Goal: Information Seeking & Learning: Learn about a topic

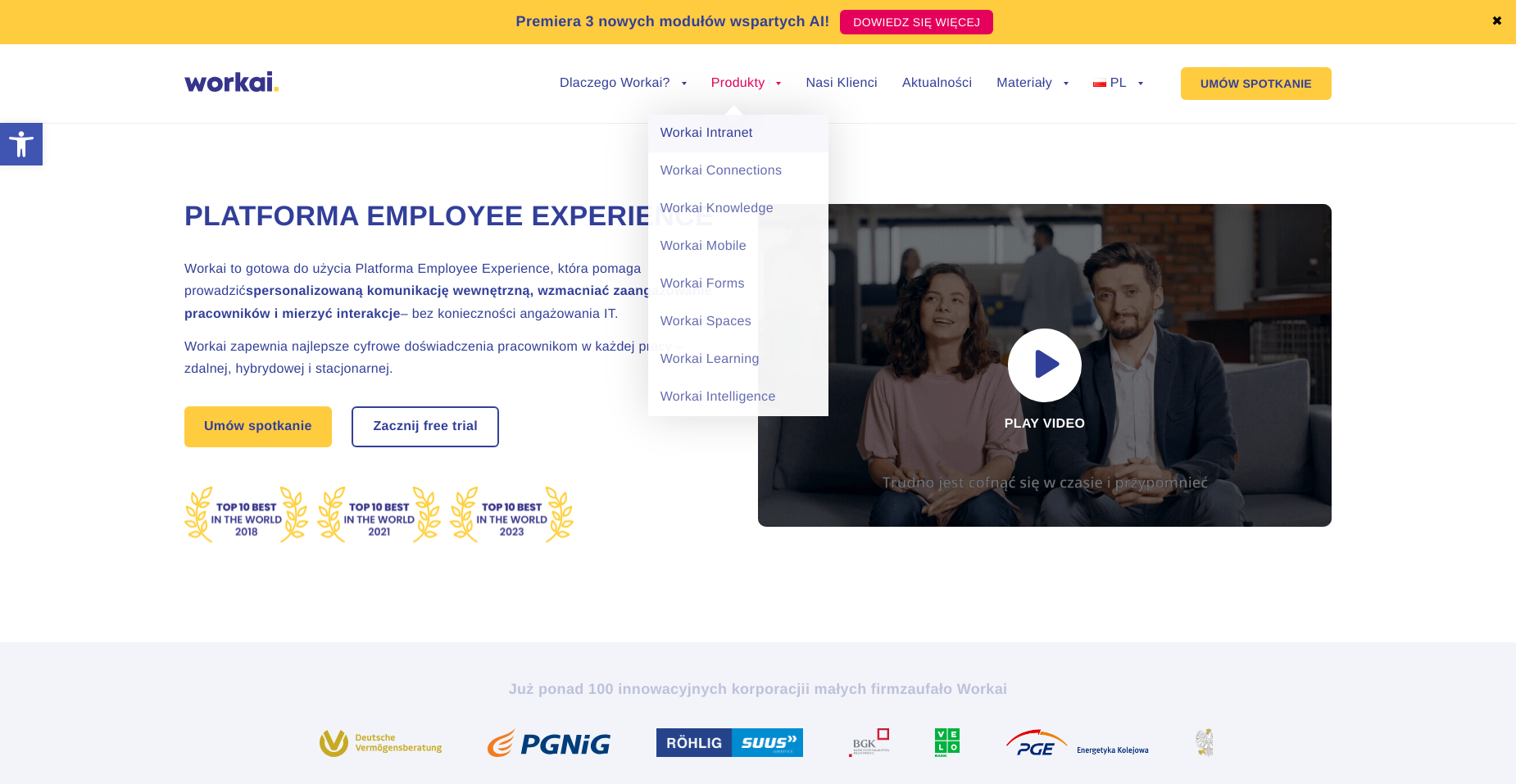
click at [723, 135] on link "Workai Intranet" at bounding box center [738, 133] width 180 height 38
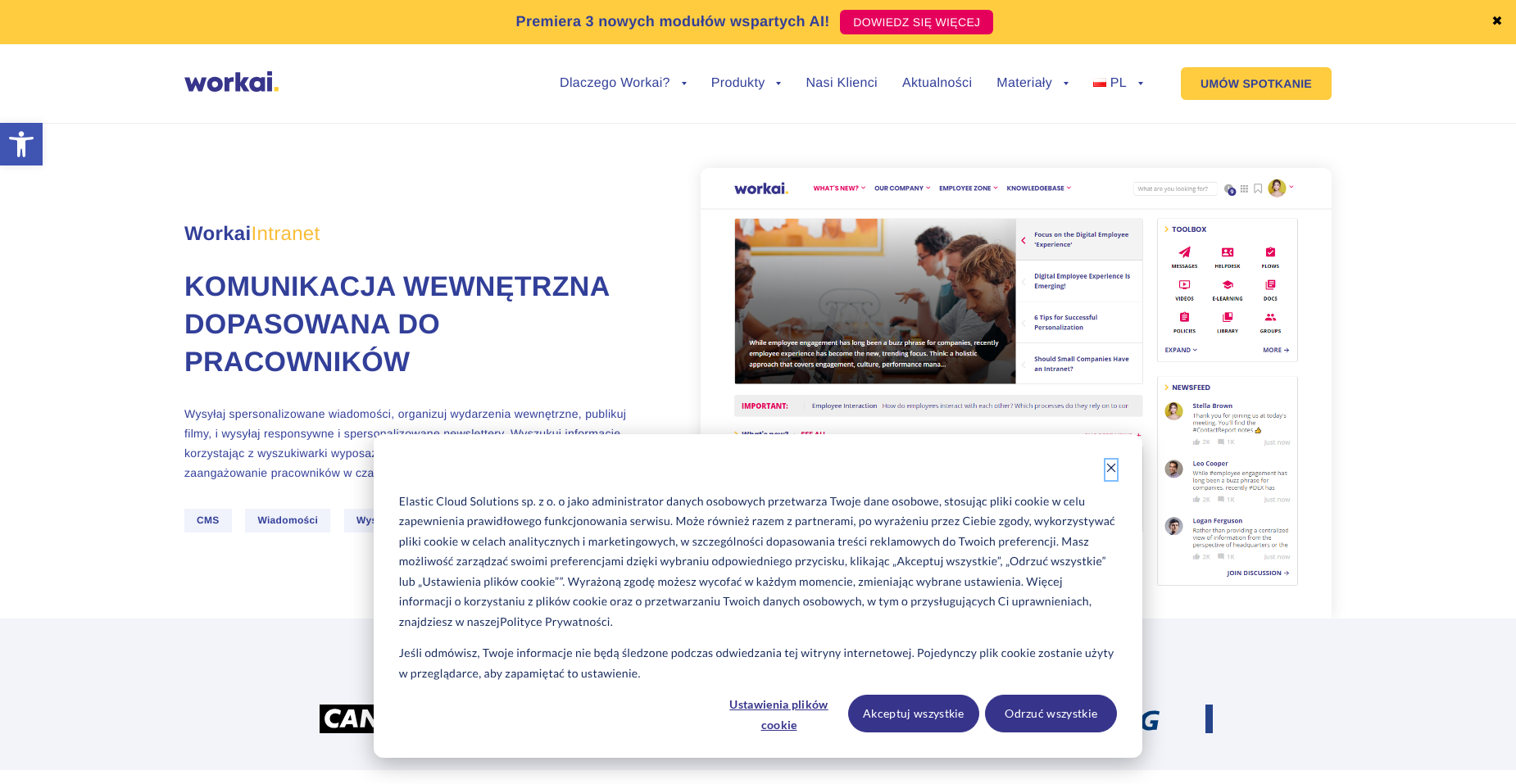
click at [1113, 464] on icon "Dismiss cookie banner" at bounding box center [1112, 468] width 12 height 12
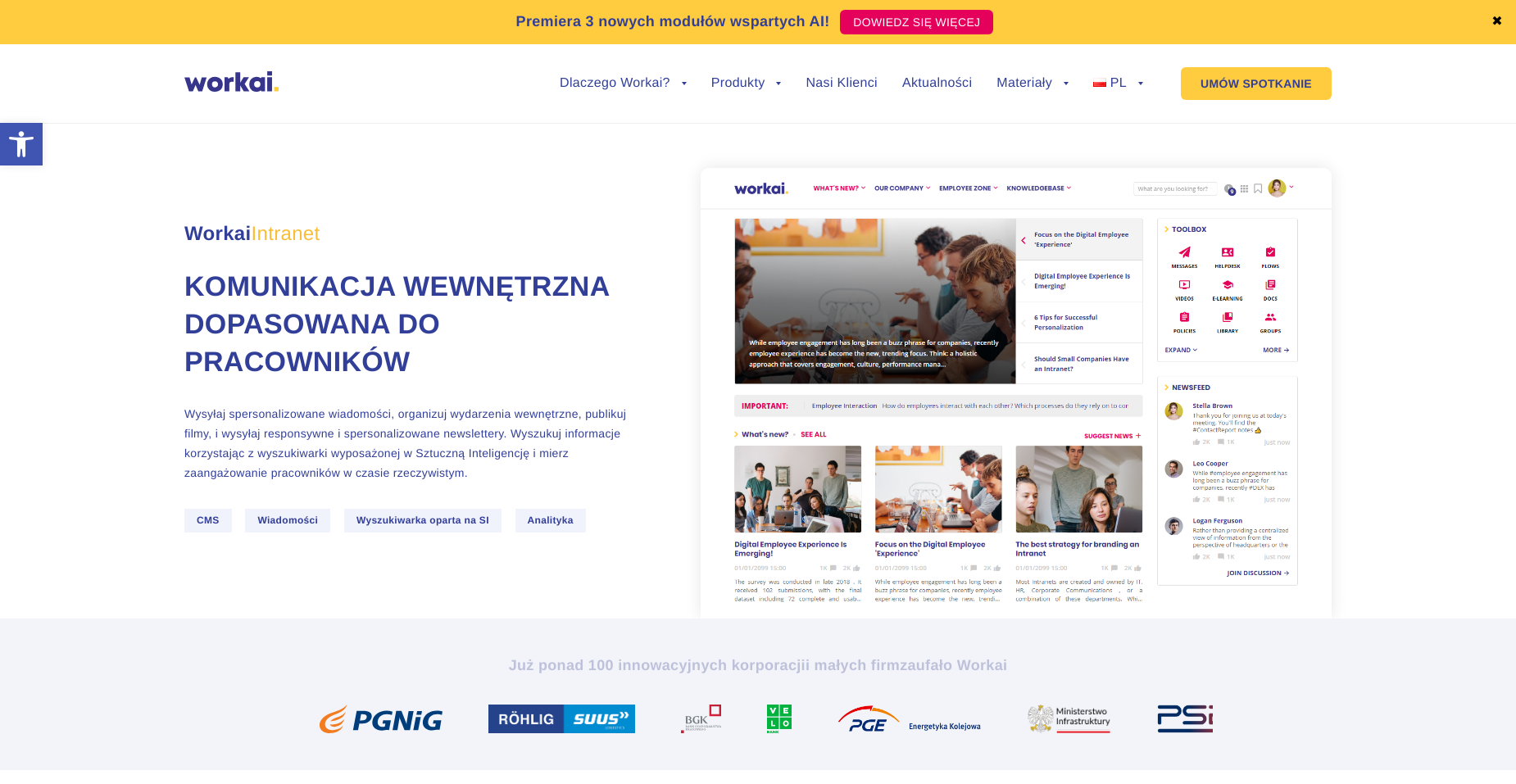
click at [1496, 20] on link "✖" at bounding box center [1498, 22] width 12 height 14
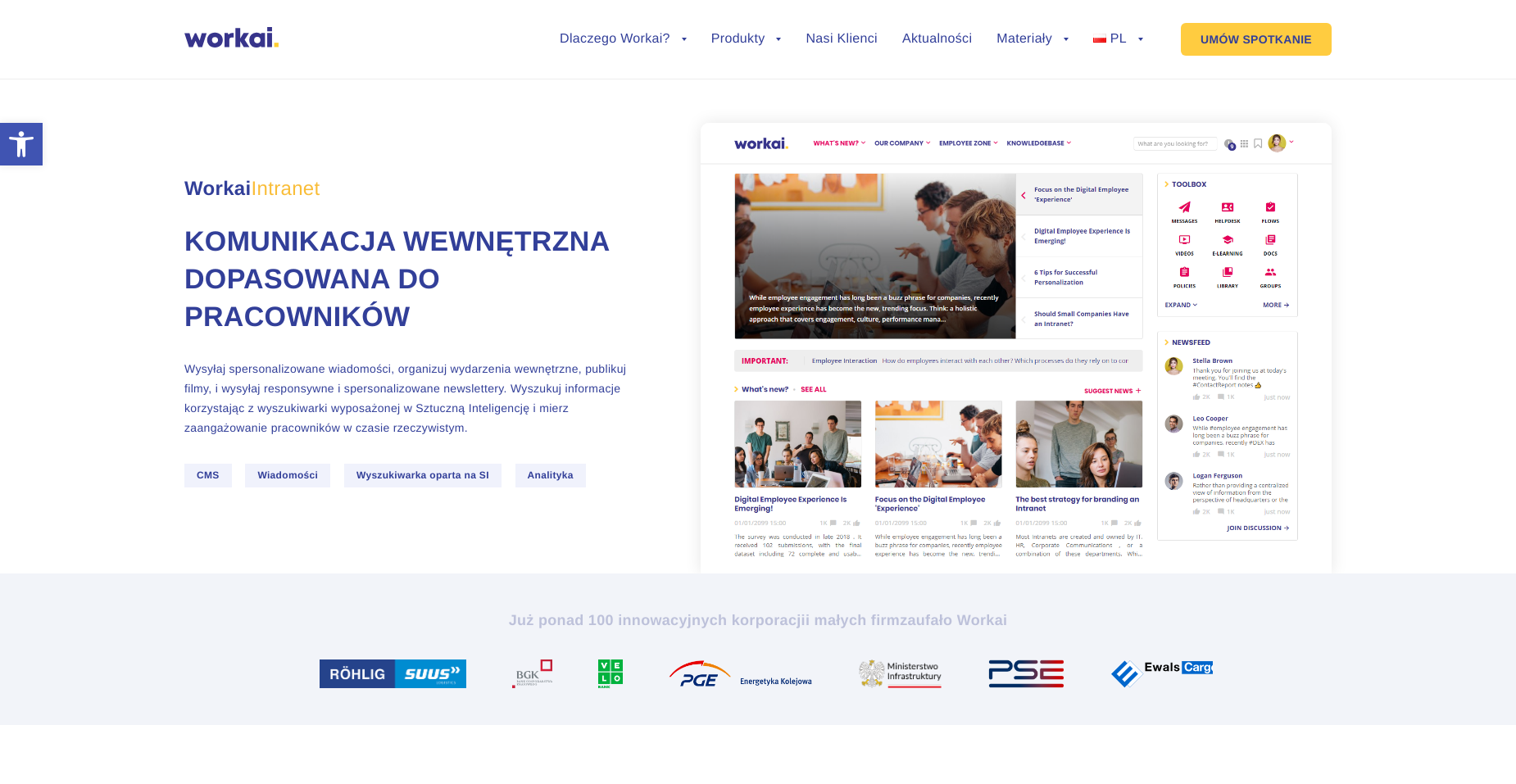
click at [556, 25] on ul "Dlaczego Workai? back Dlaczego Workai? Kalkulator ROI Intranetu Bezpieczeństwo …" at bounding box center [839, 39] width 609 height 63
click at [586, 34] on link "Dlaczego Workai?" at bounding box center [624, 40] width 127 height 14
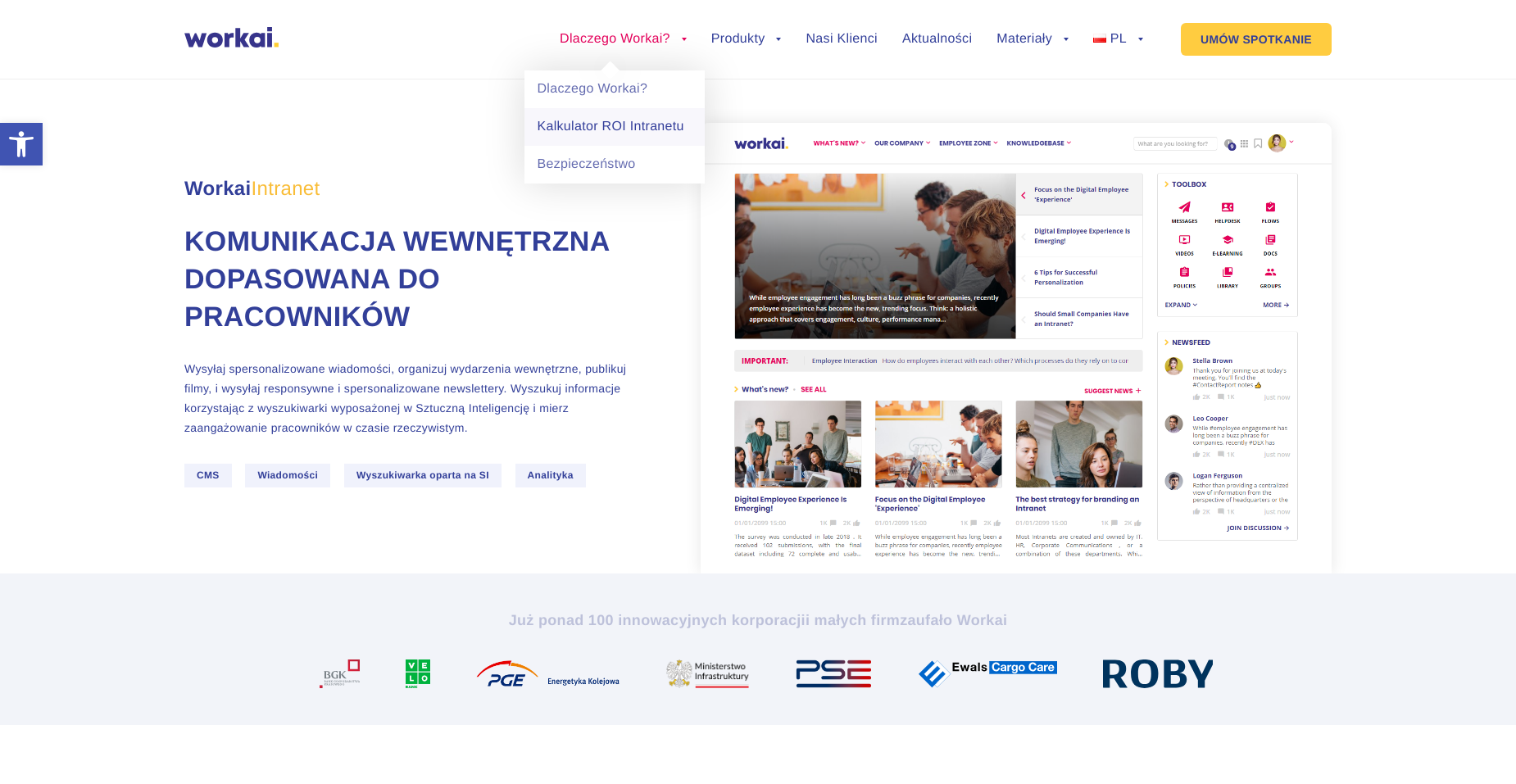
click at [633, 130] on link "Kalkulator ROI Intranetu" at bounding box center [614, 126] width 180 height 38
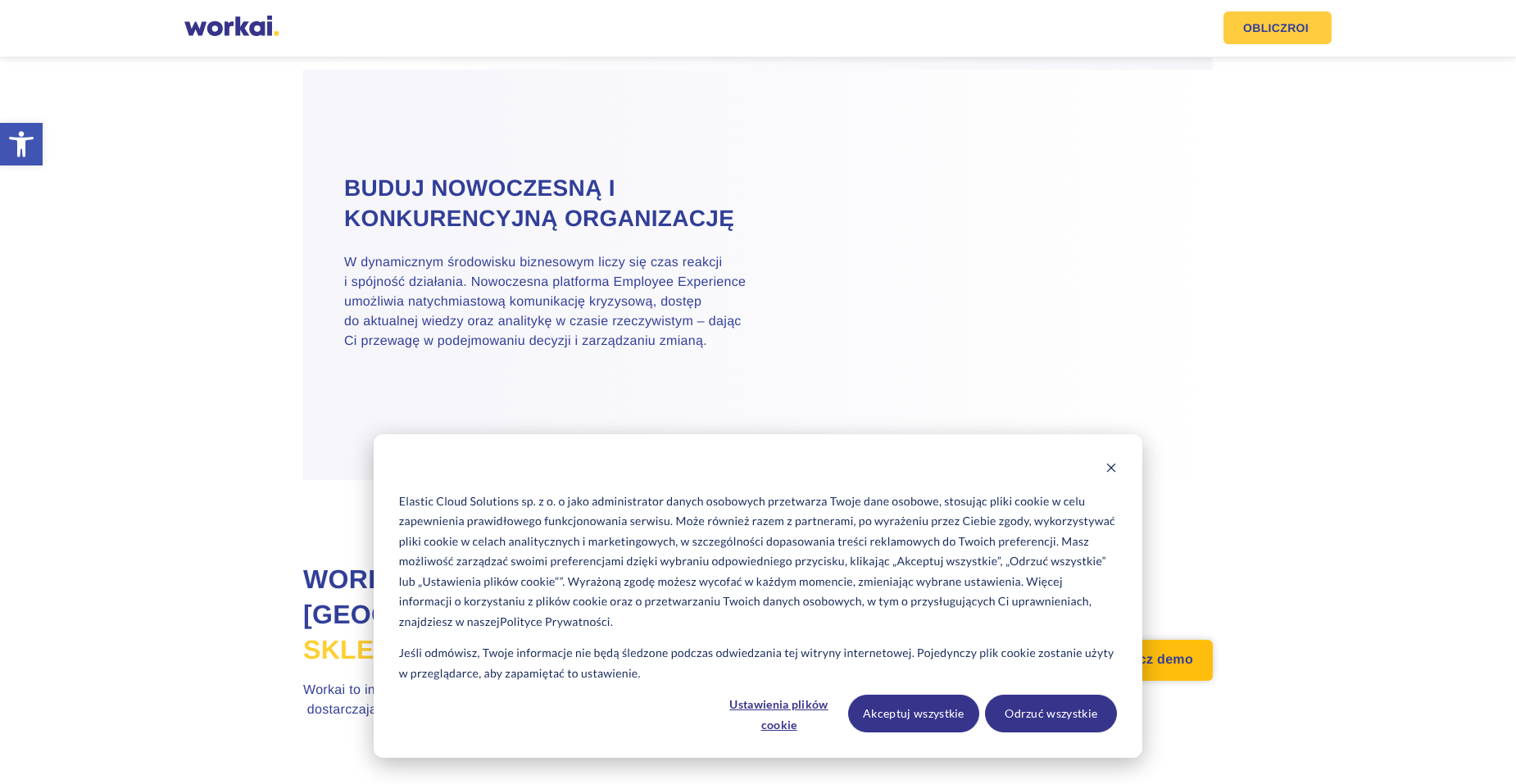
scroll to position [2027, 0]
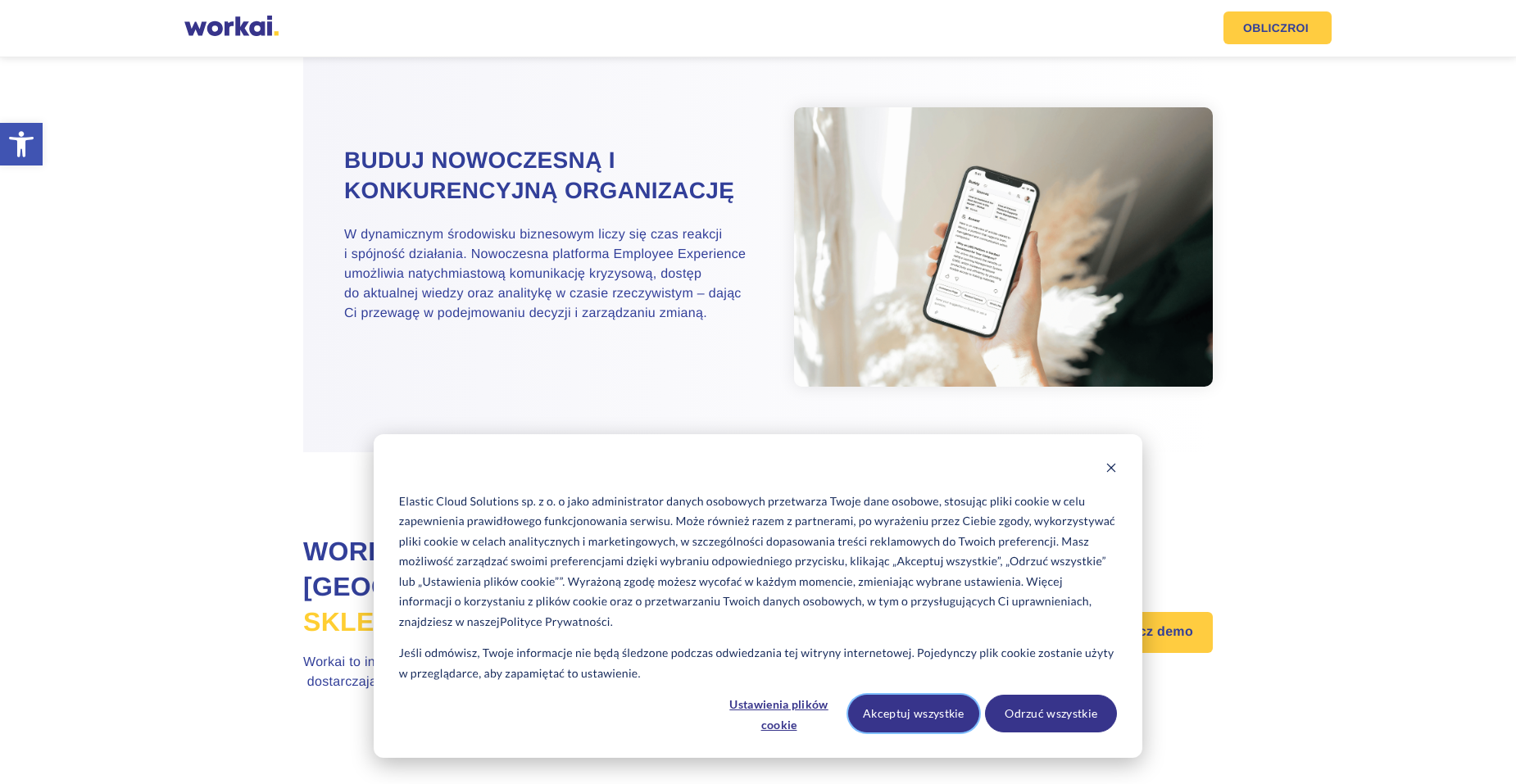
click at [878, 726] on button "Akceptuj wszystkie" at bounding box center [914, 714] width 132 height 38
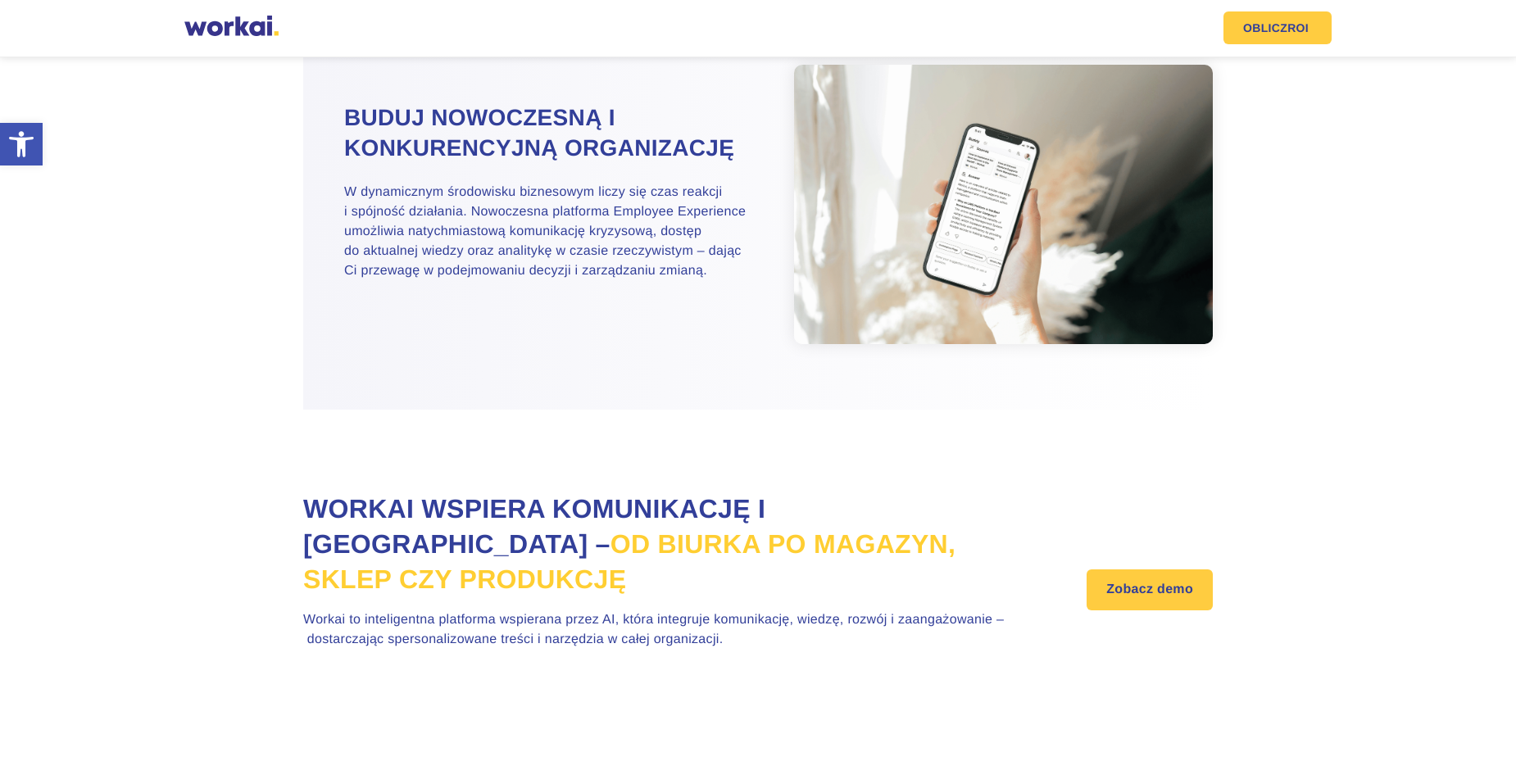
scroll to position [0, 0]
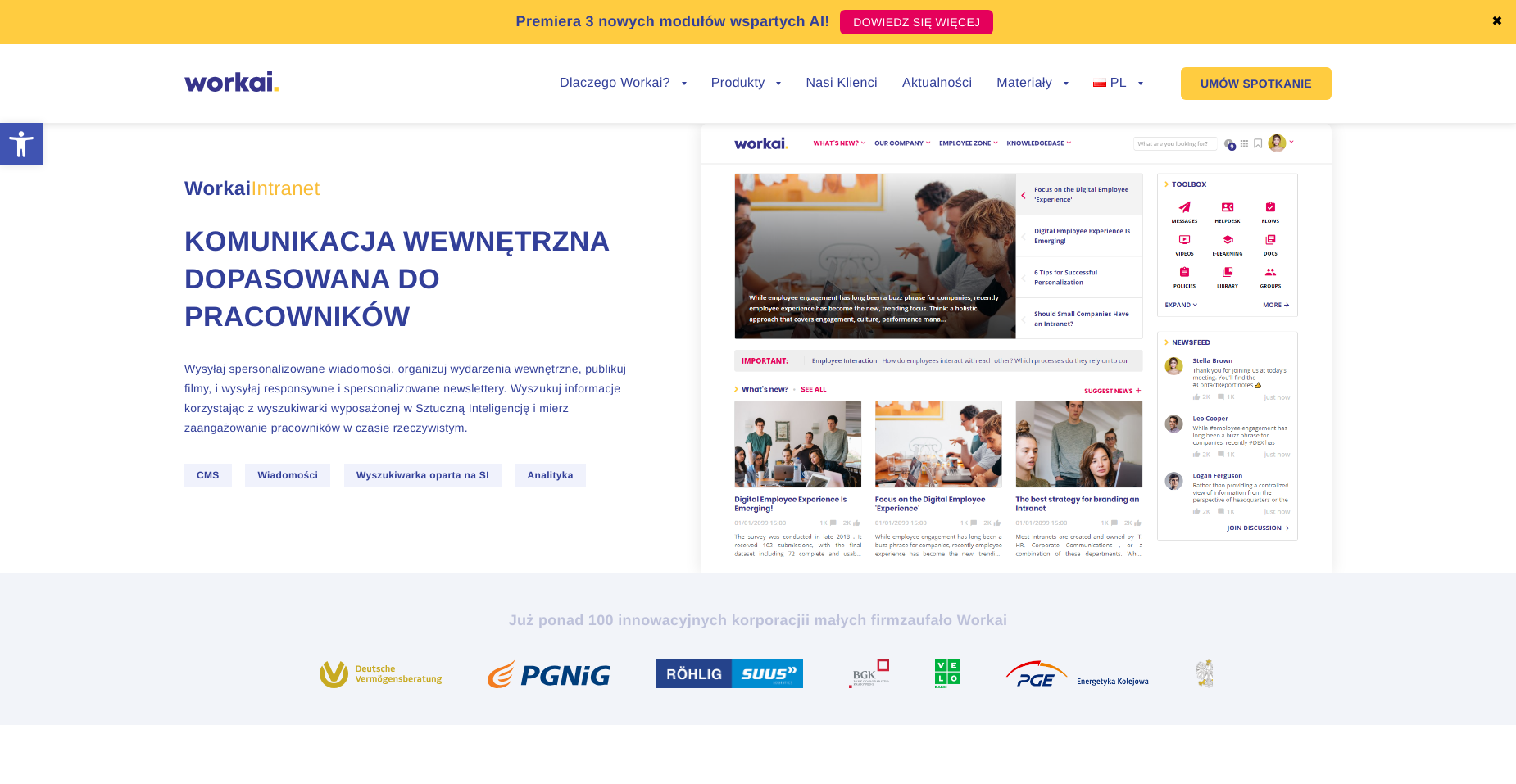
click at [1496, 24] on link "✖" at bounding box center [1498, 22] width 12 height 14
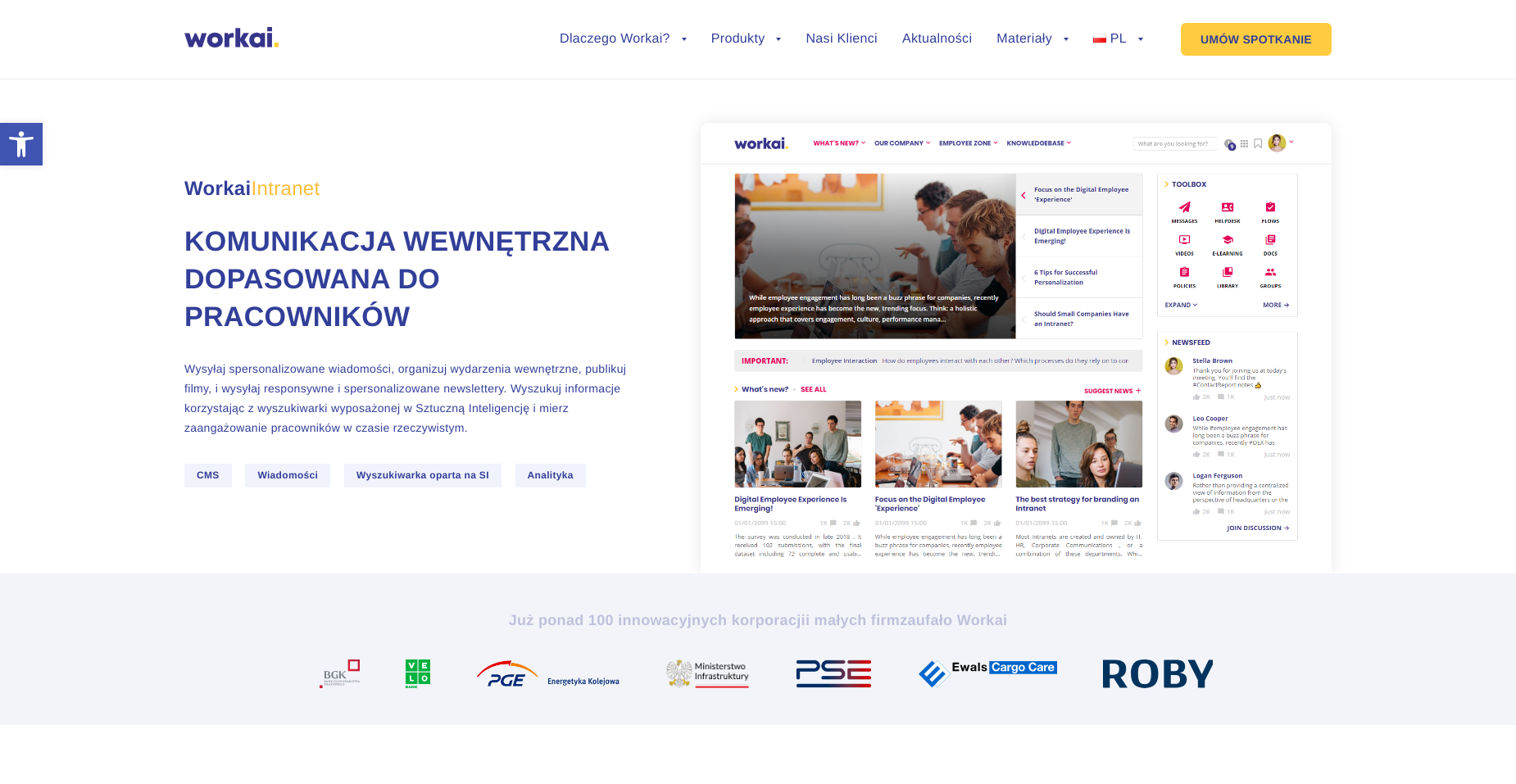
click at [216, 43] on img at bounding box center [231, 37] width 95 height 20
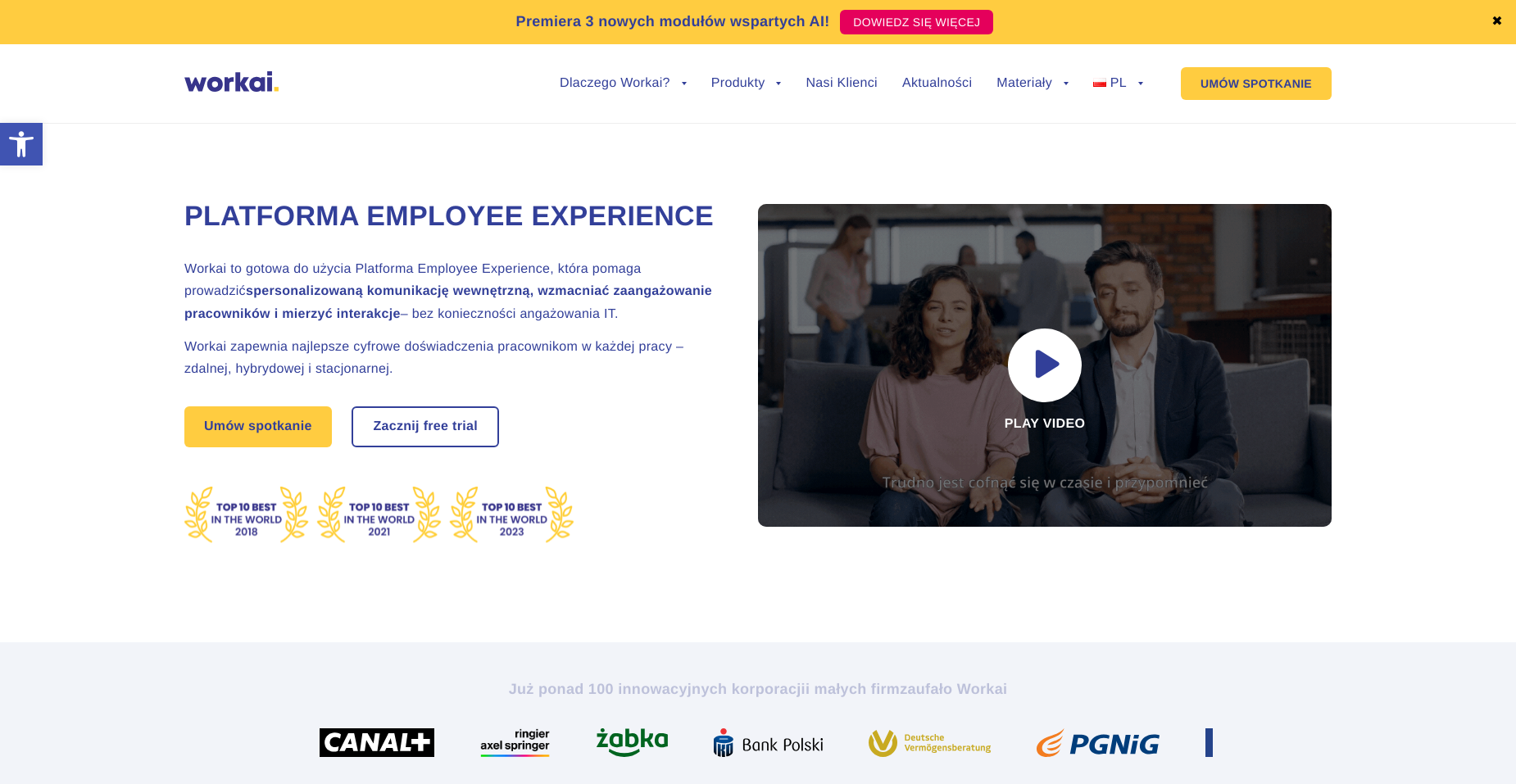
click at [1493, 19] on link "✖" at bounding box center [1498, 22] width 12 height 14
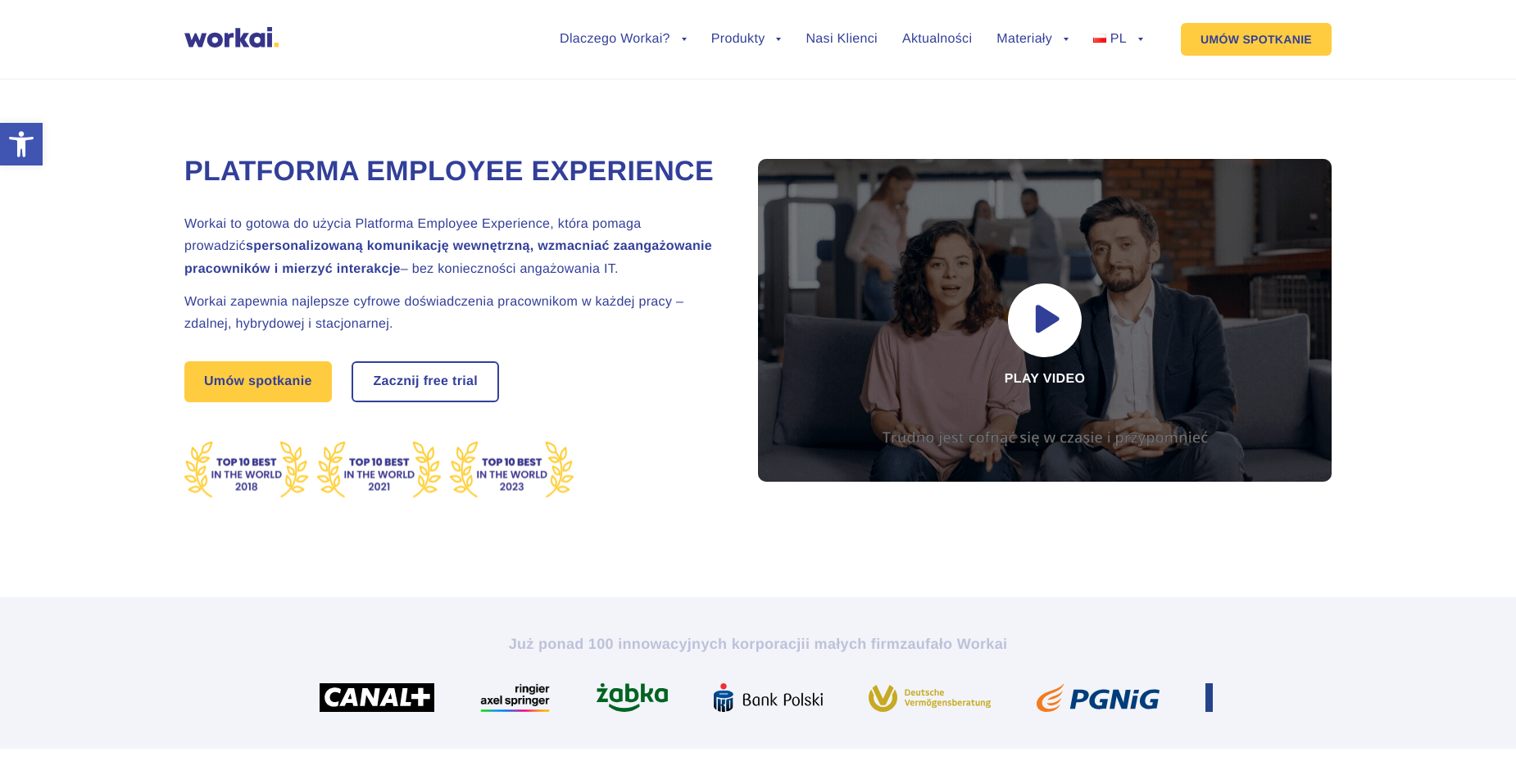
click at [72, 399] on div "Platforma Employee Experience Workai to gotowa do użycia Platforma Employee Exp…" at bounding box center [758, 318] width 1483 height 556
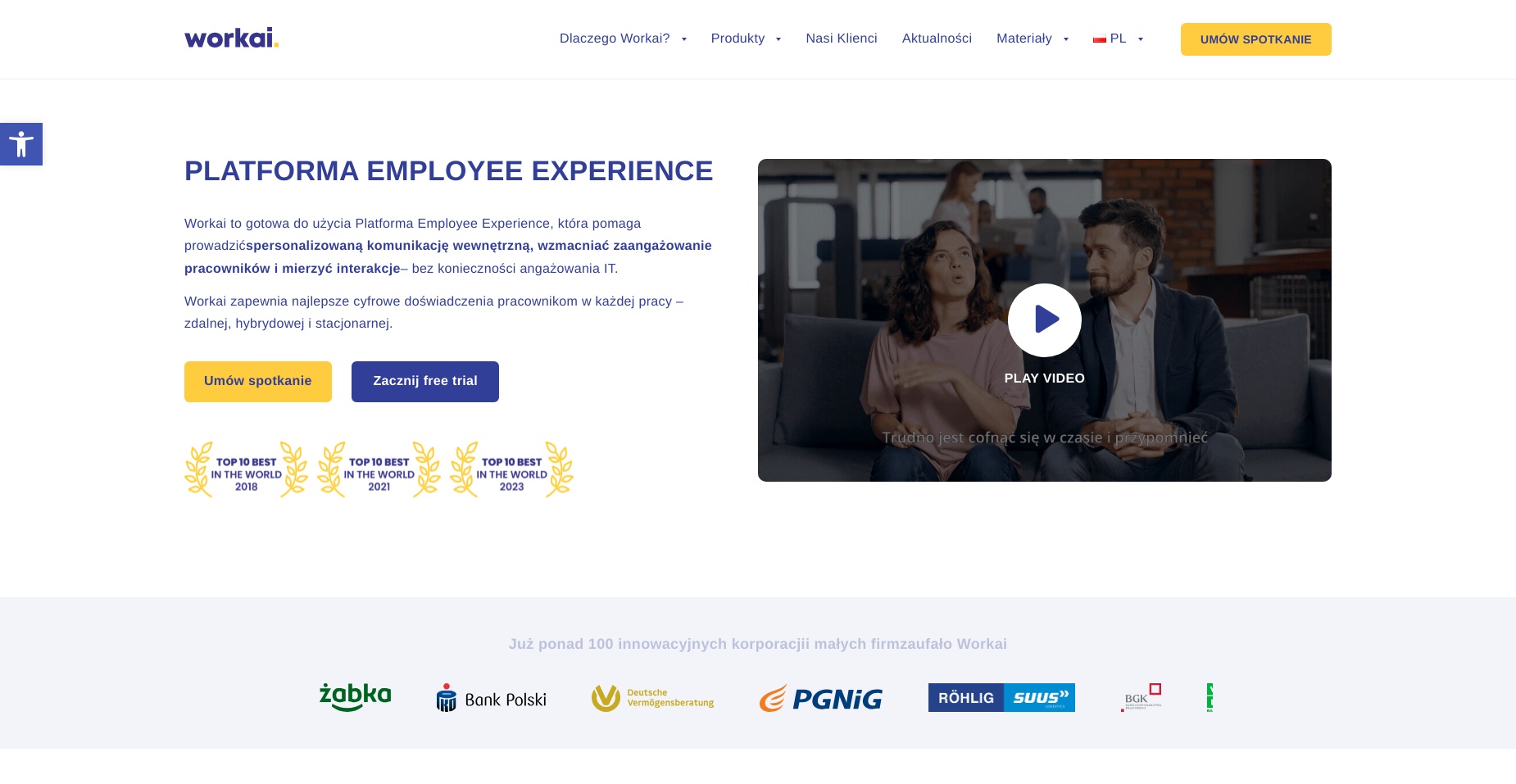
click at [421, 401] on link "Zacznij free trial" at bounding box center [425, 382] width 145 height 38
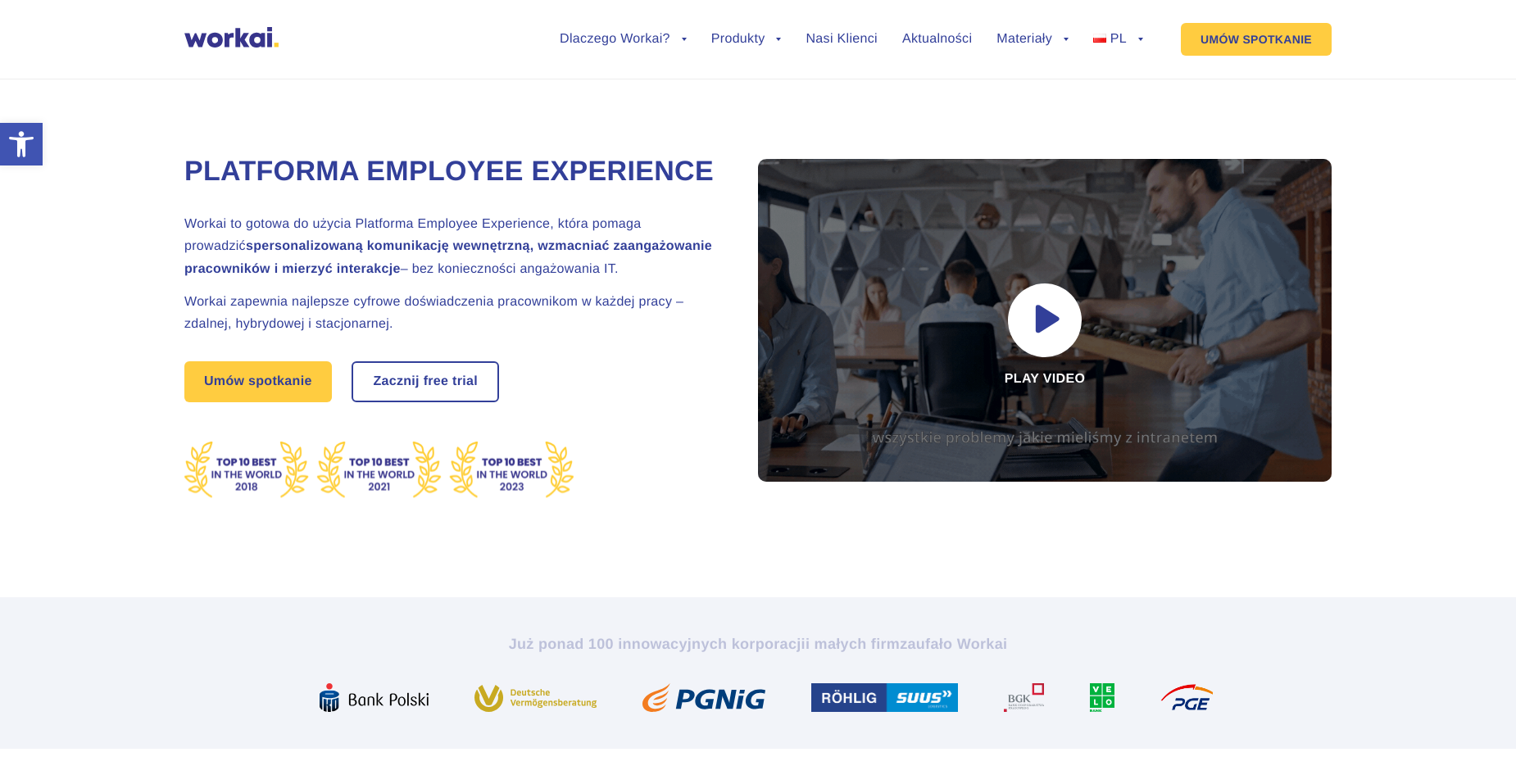
click at [54, 391] on div "Platforma Employee Experience Workai to gotowa do użycia Platforma Employee Exp…" at bounding box center [758, 318] width 1483 height 556
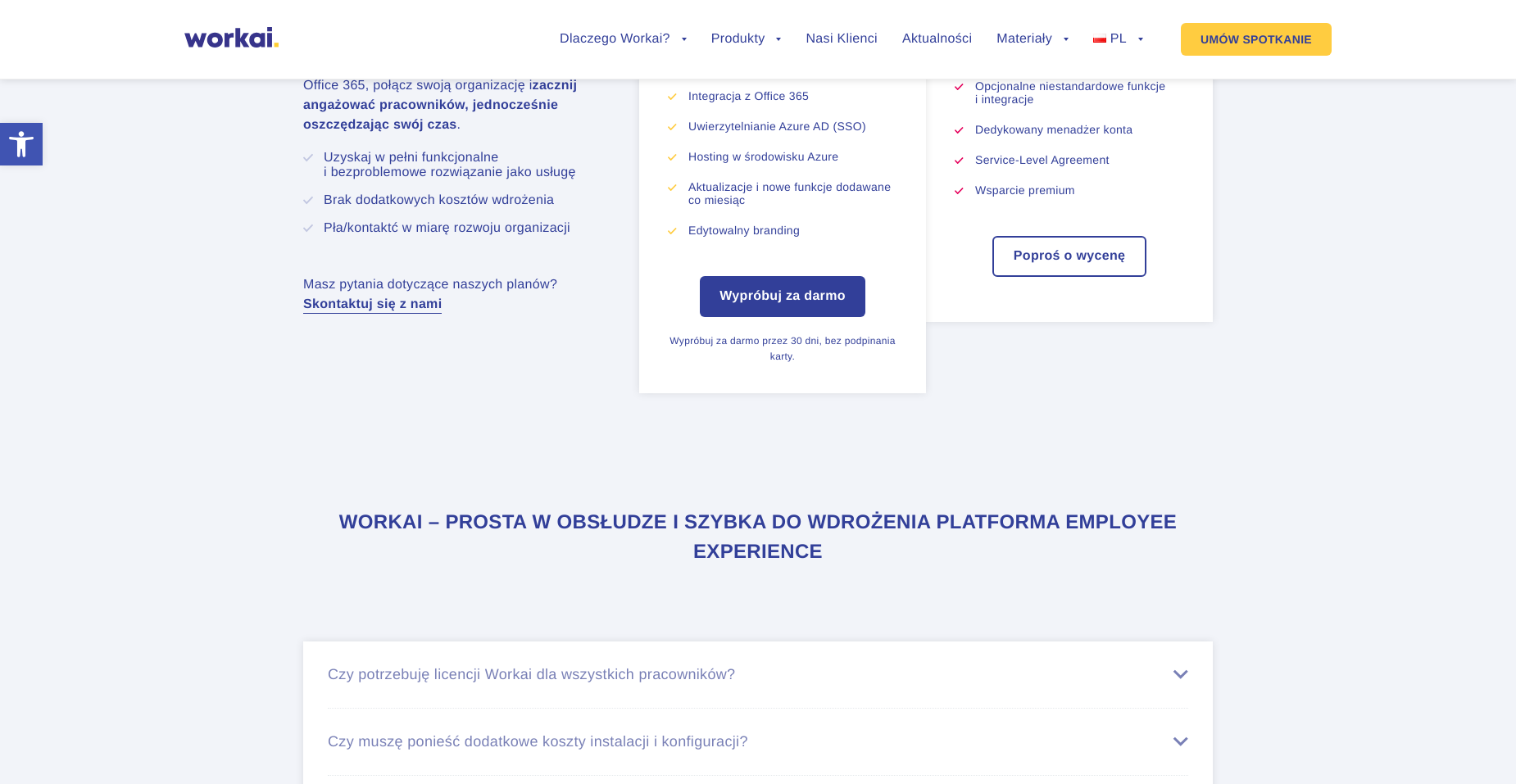
scroll to position [8934, 0]
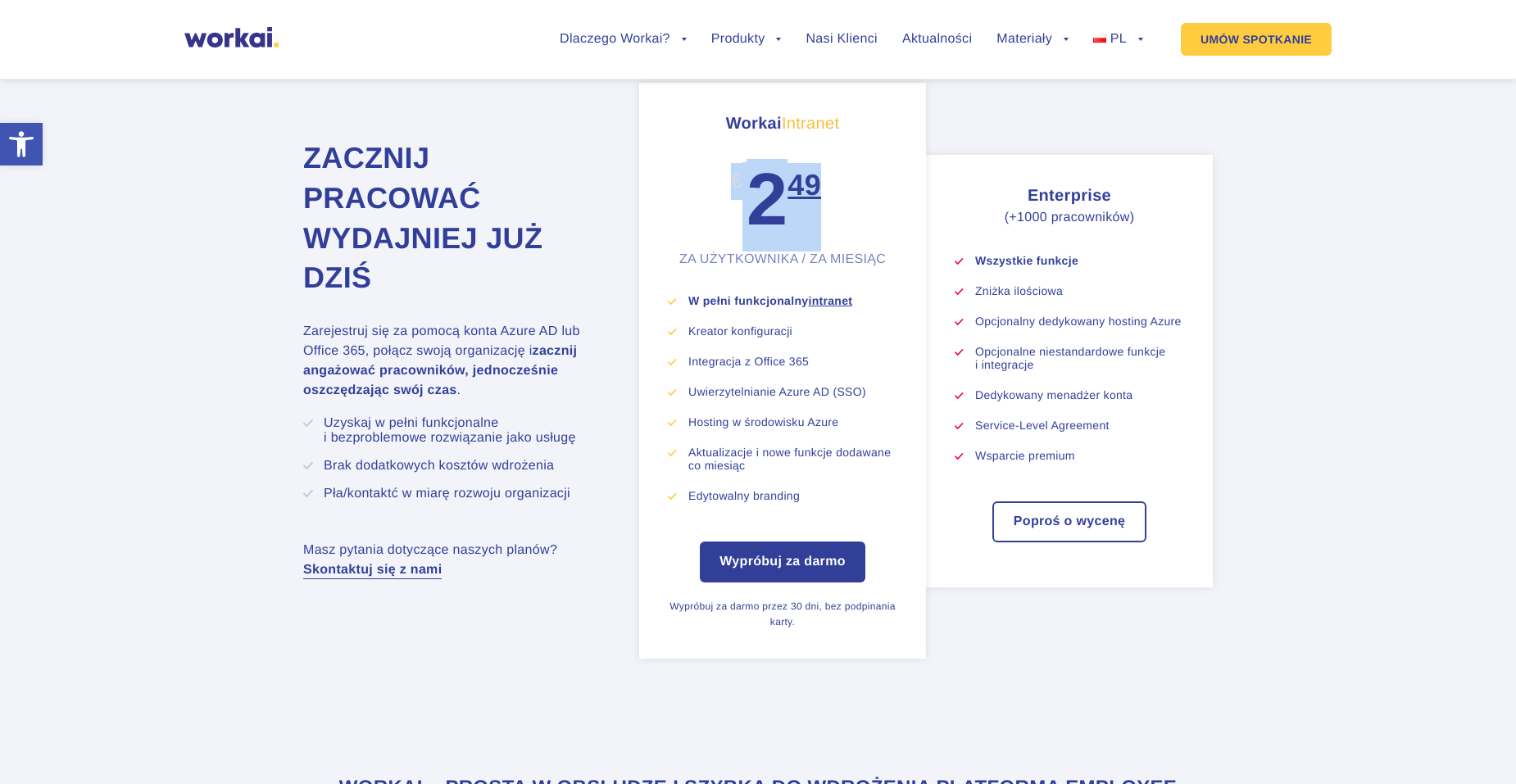
drag, startPoint x: 735, startPoint y: 249, endPoint x: 890, endPoint y: 298, distance: 162.6
click at [890, 267] on div "Workai Intranet € 2 49 ZA UŻYTKOWNIKA / ZA MIESIĄC" at bounding box center [783, 189] width 230 height 155
drag, startPoint x: 890, startPoint y: 298, endPoint x: 833, endPoint y: 327, distance: 64.0
click at [833, 267] on div "ZA UŻYTKOWNIKA / ZA MIESIĄC" at bounding box center [783, 259] width 230 height 15
drag, startPoint x: 872, startPoint y: 454, endPoint x: 687, endPoint y: 459, distance: 185.1
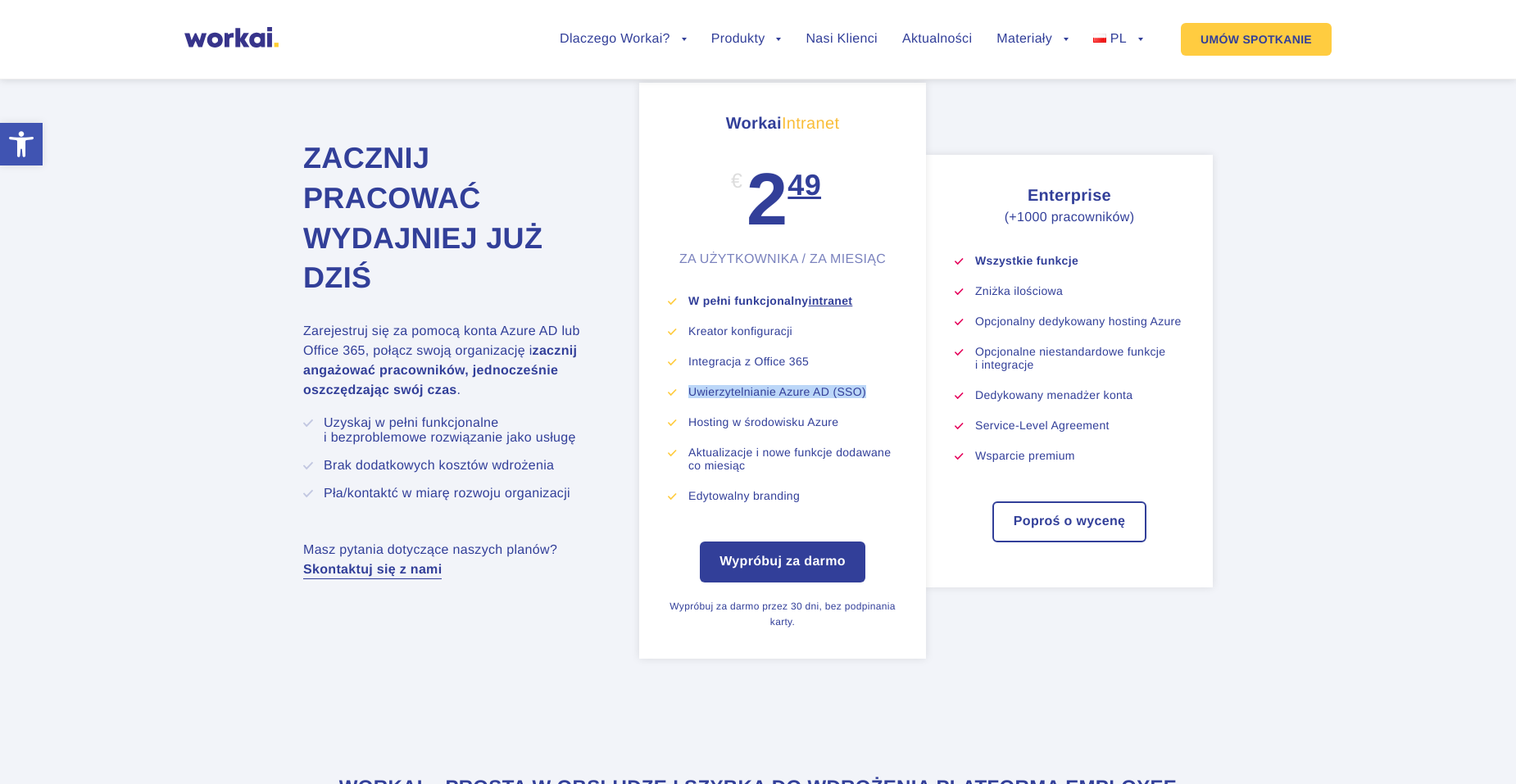
click at [689, 398] on li "Uwierzytelnianie Azure AD (SSO)" at bounding box center [793, 392] width 209 height 14
drag, startPoint x: 687, startPoint y: 459, endPoint x: 699, endPoint y: 496, distance: 38.9
click at [699, 496] on ul "W pełni funkcjonalny intranet Kreator konfiguracji Integracja z Office 365 Uwie…" at bounding box center [783, 398] width 230 height 208
click at [324, 473] on li "Brak dodatkowych kosztów wdrożenia" at bounding box center [461, 466] width 275 height 14
drag, startPoint x: 329, startPoint y: 528, endPoint x: 564, endPoint y: 532, distance: 235.0
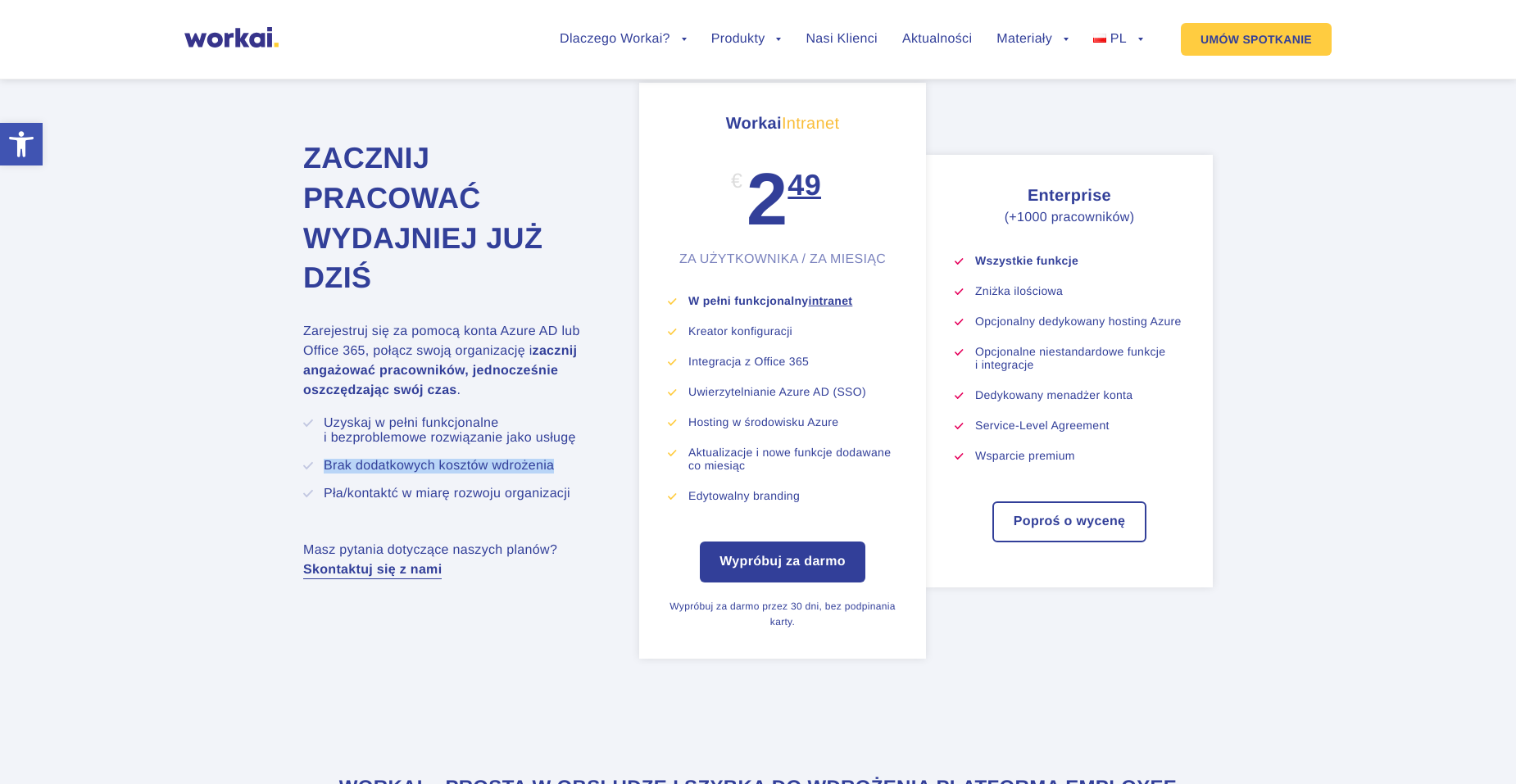
click at [564, 473] on li "Brak dodatkowych kosztów wdrożenia" at bounding box center [461, 466] width 275 height 14
drag, startPoint x: 564, startPoint y: 532, endPoint x: 456, endPoint y: 557, distance: 110.9
click at [456, 501] on li "Pła/kontaktć w miarę rozwoju organizacji" at bounding box center [461, 494] width 275 height 14
click at [331, 501] on li "Pła/kontaktć w miarę rozwoju organizacji" at bounding box center [461, 494] width 275 height 14
drag, startPoint x: 323, startPoint y: 557, endPoint x: 598, endPoint y: 560, distance: 275.0
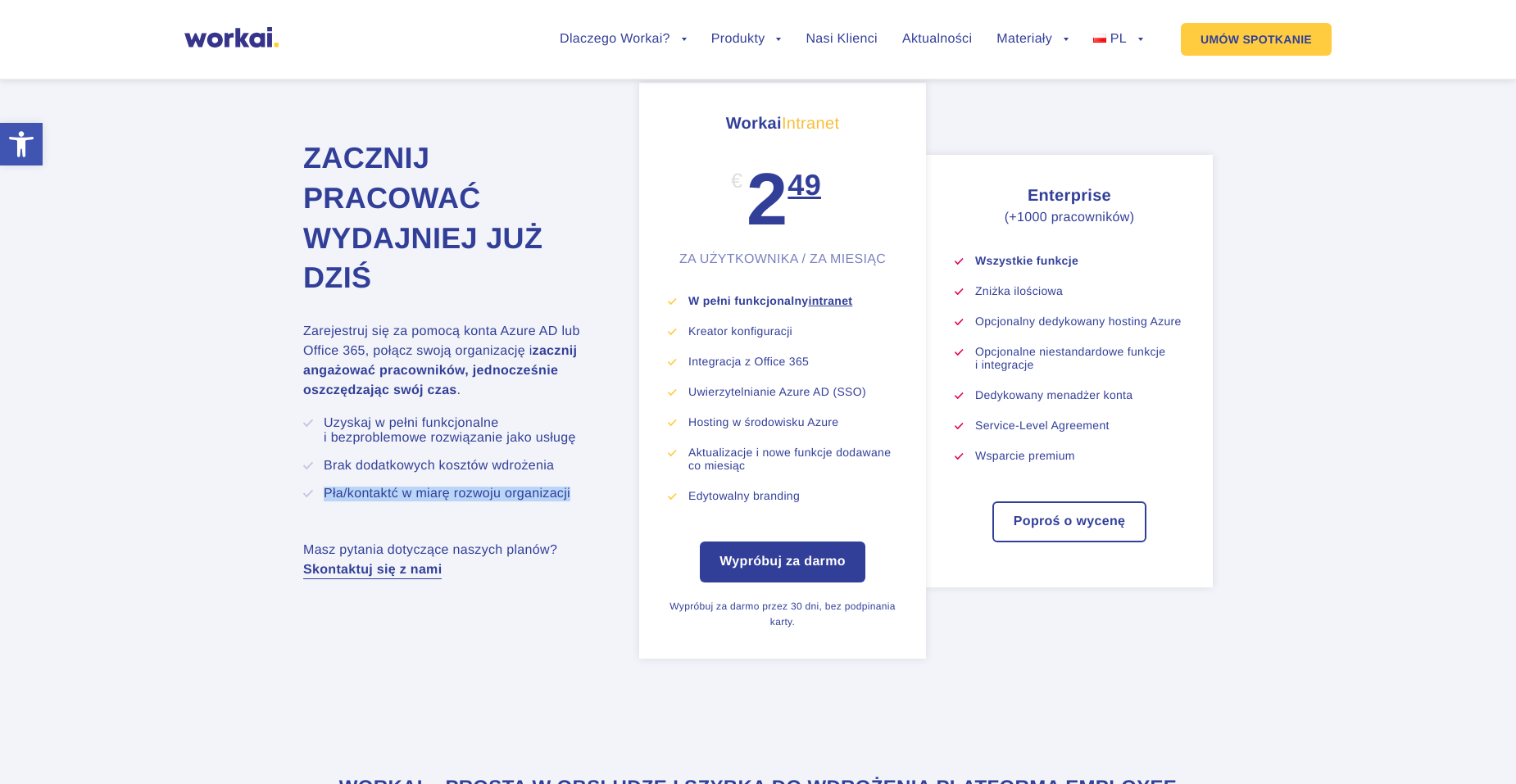
click at [598, 560] on div "Zacznij pracować wydajniej już dziś Zarejestruj się za pomocą konta Azure AD lu…" at bounding box center [467, 344] width 328 height 523
drag, startPoint x: 598, startPoint y: 560, endPoint x: 525, endPoint y: 588, distance: 78.2
click at [525, 588] on div "Zacznij pracować wydajniej już dziś Zarejestruj się za pomocą konta Azure AD lu…" at bounding box center [467, 344] width 328 height 523
click at [146, 554] on section "Zacznij pracować wydajniej już dziś Zarejestruj się za pomocą konta Azure AD lu…" at bounding box center [758, 370] width 1516 height 772
click at [78, 522] on section "Zacznij pracować wydajniej już dziś Zarejestruj się za pomocą konta Azure AD lu…" at bounding box center [758, 370] width 1516 height 772
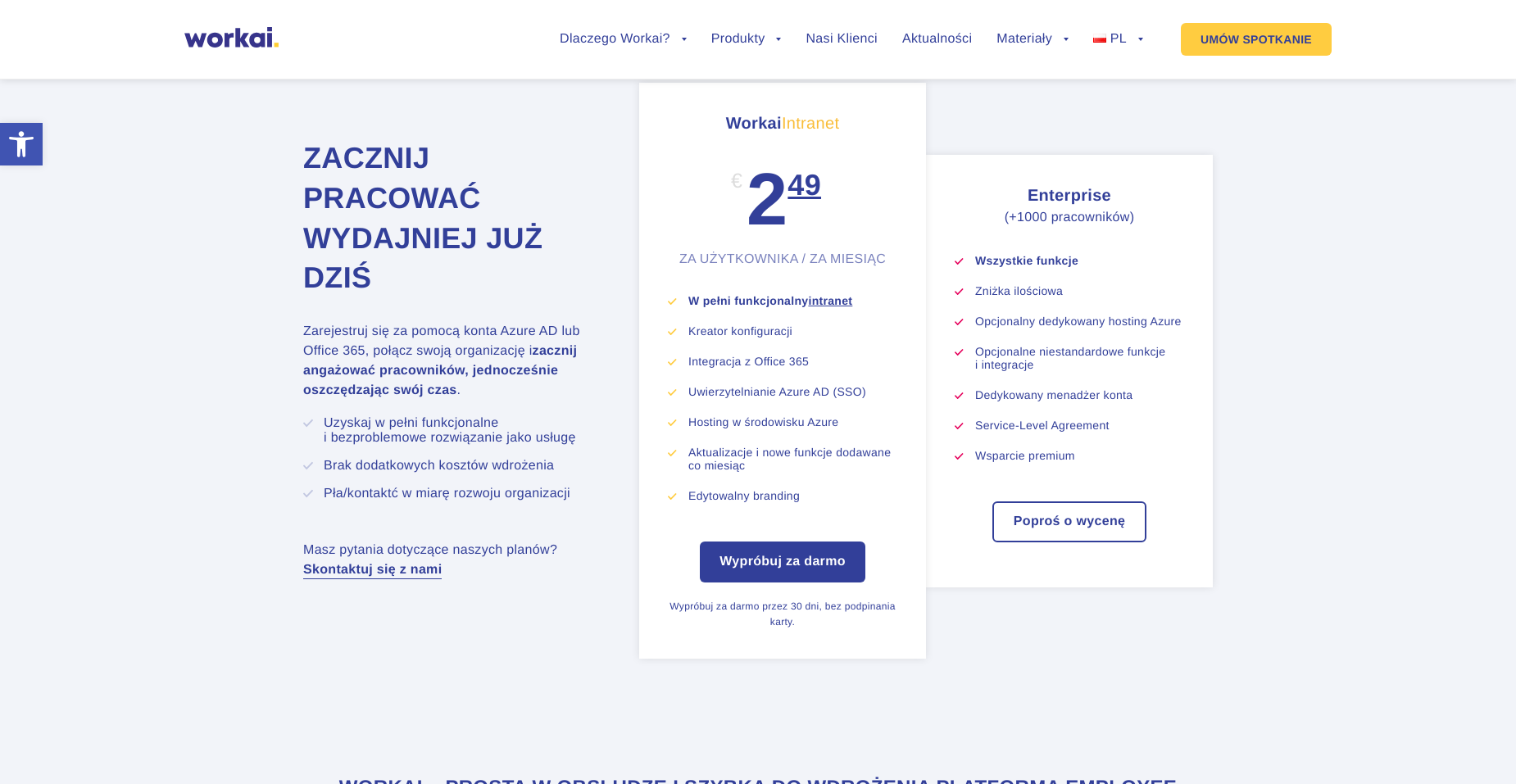
click at [106, 593] on section "Zacznij pracować wydajniej już dziś Zarejestruj się za pomocą konta Azure AD lu…" at bounding box center [758, 370] width 1516 height 772
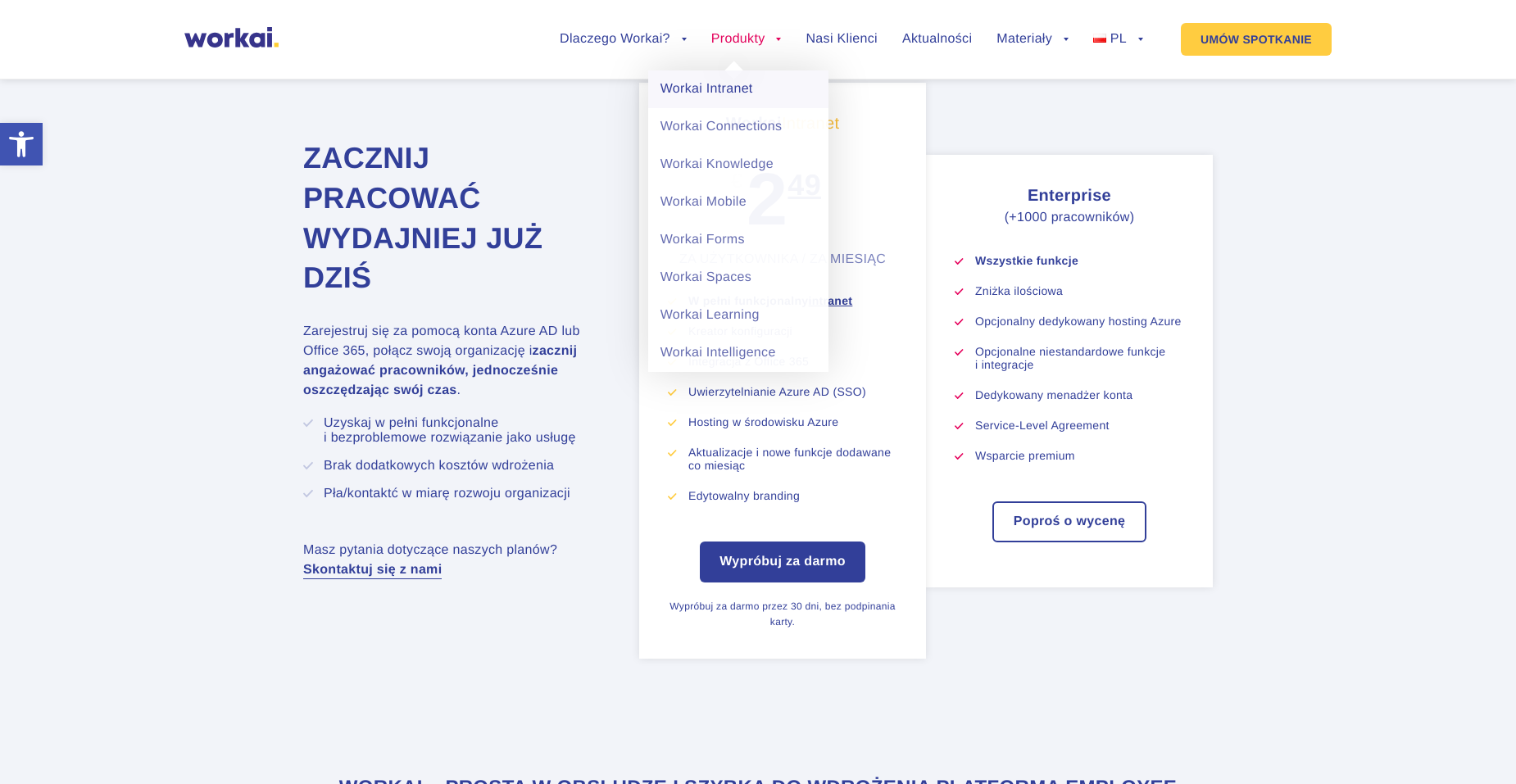
click at [731, 86] on link "Workai Intranet" at bounding box center [738, 89] width 180 height 38
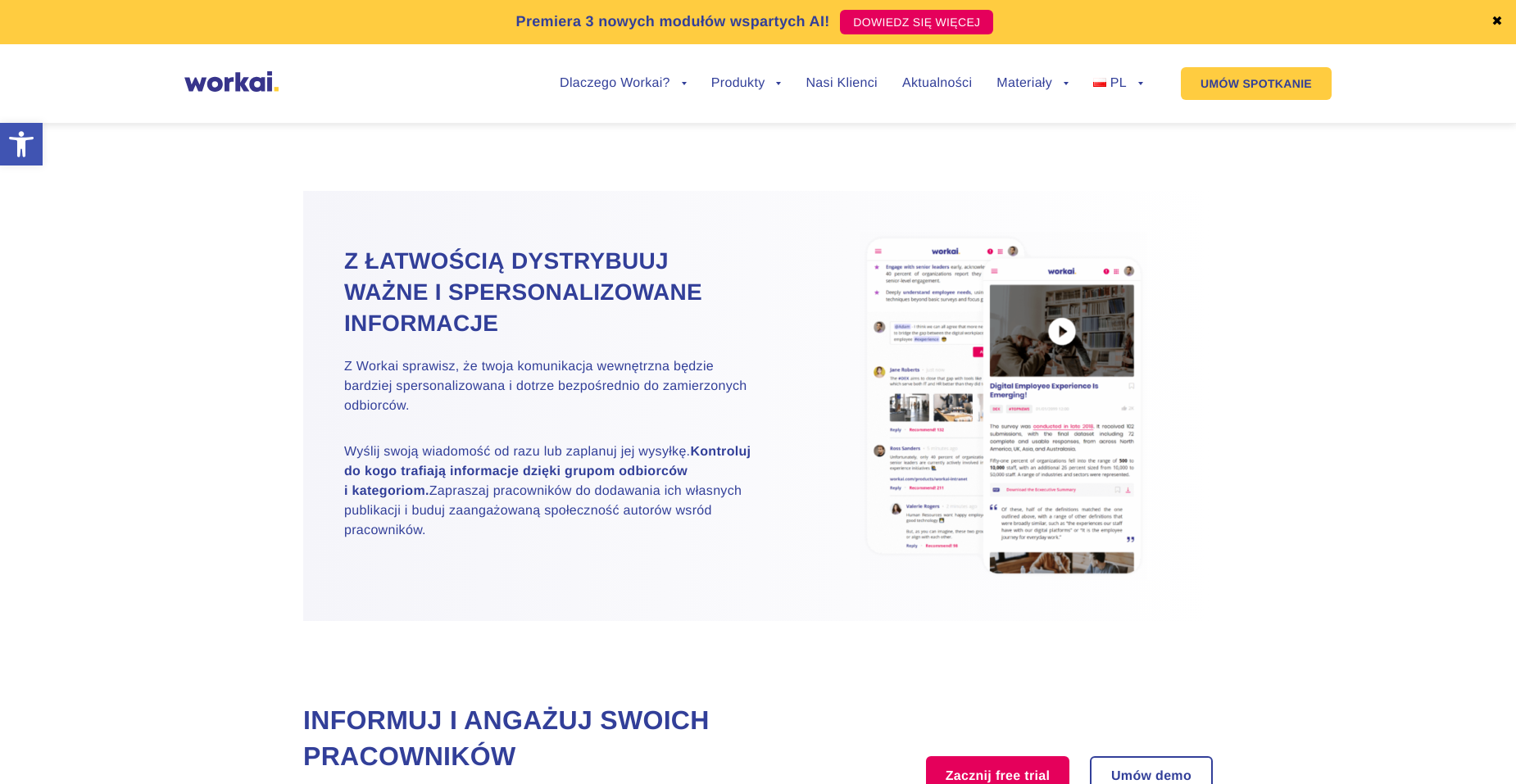
scroll to position [1721, 0]
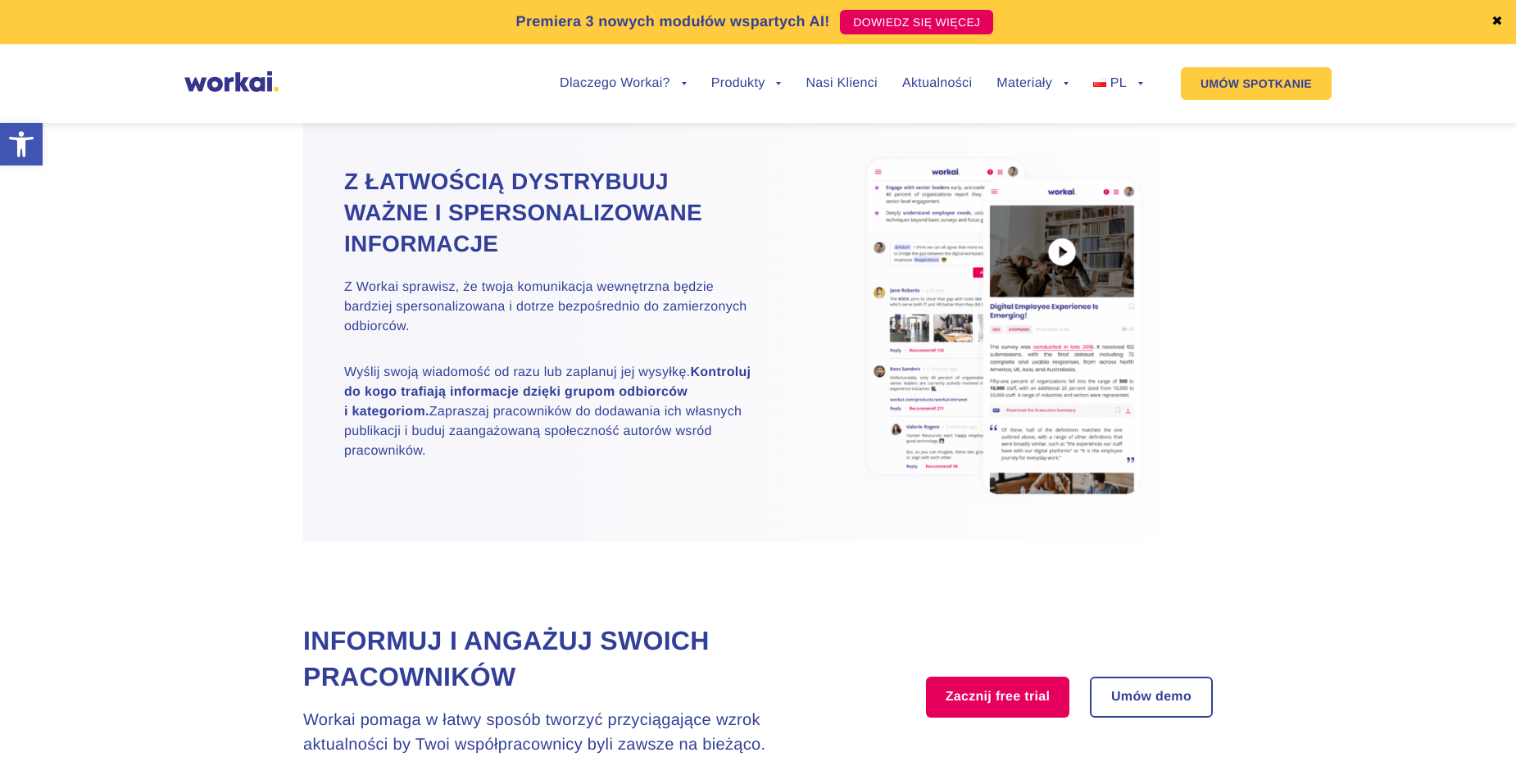
click at [1312, 504] on section "Z łatwością dystrybuuj ważne i spersonalizowane informacje Z Workai sprawisz, ż…" at bounding box center [758, 327] width 1516 height 430
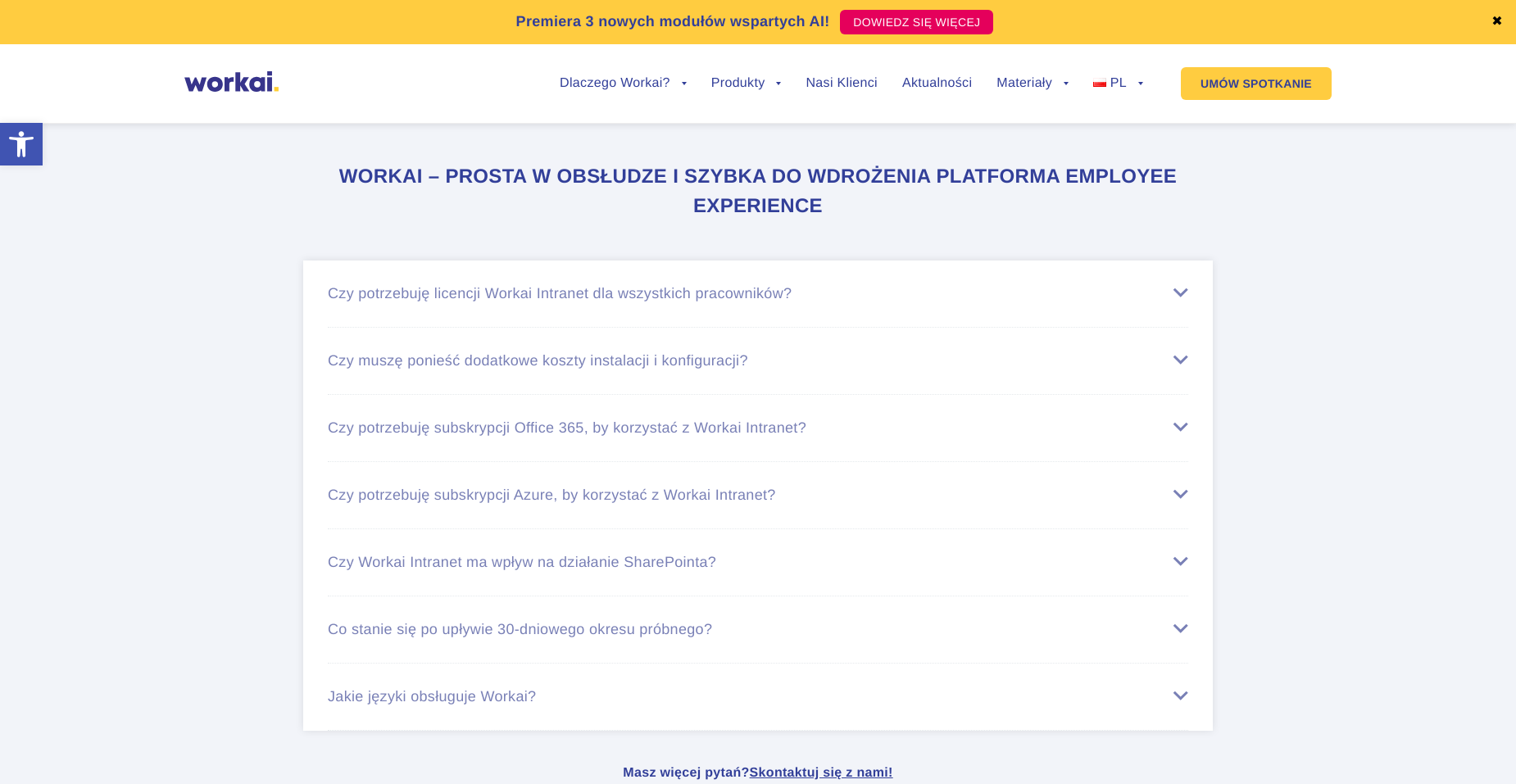
scroll to position [6475, 0]
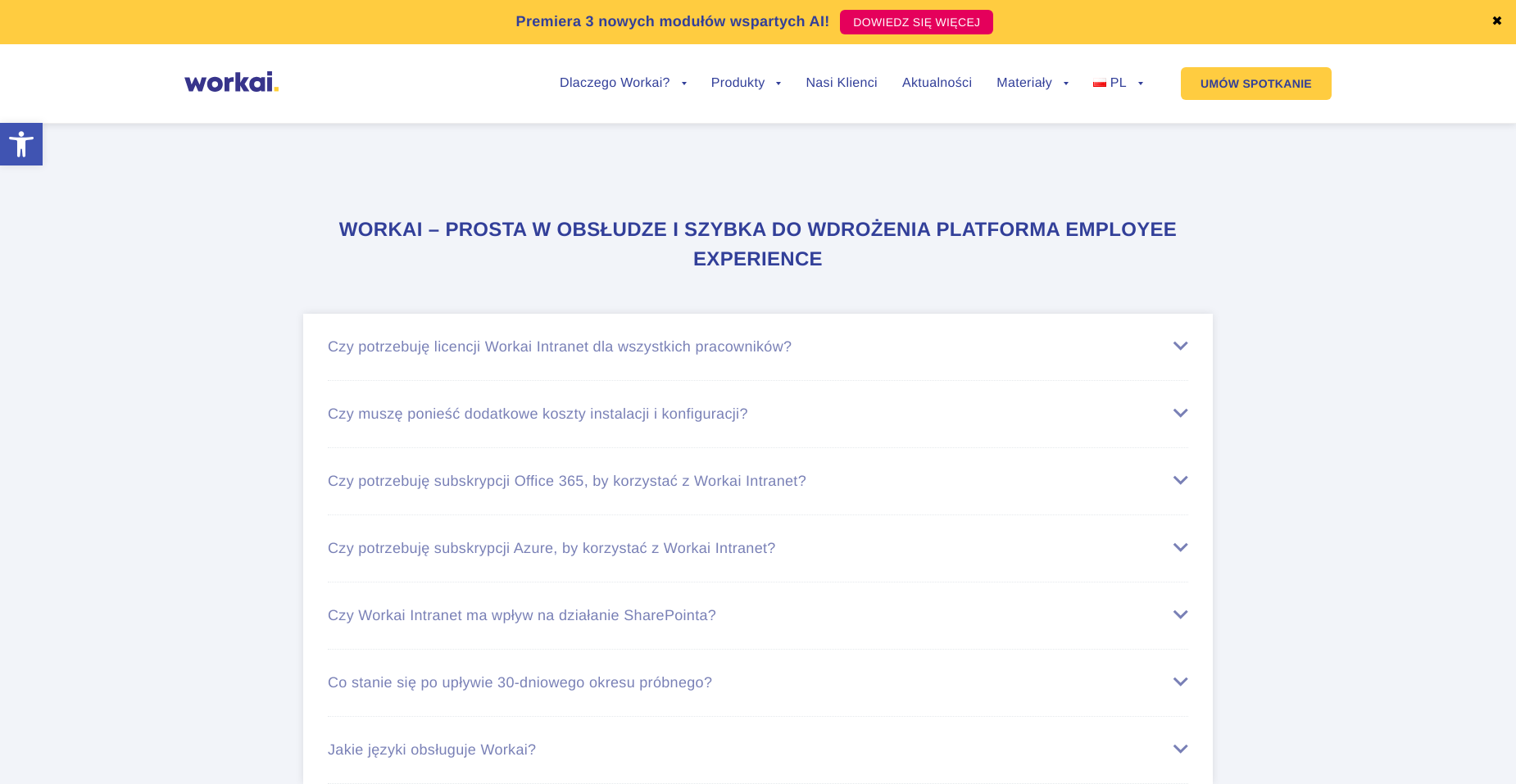
click at [948, 356] on div "Czy potrzebuję licencji Workai Intranet dla wszystkich pracowników?" at bounding box center [758, 347] width 860 height 17
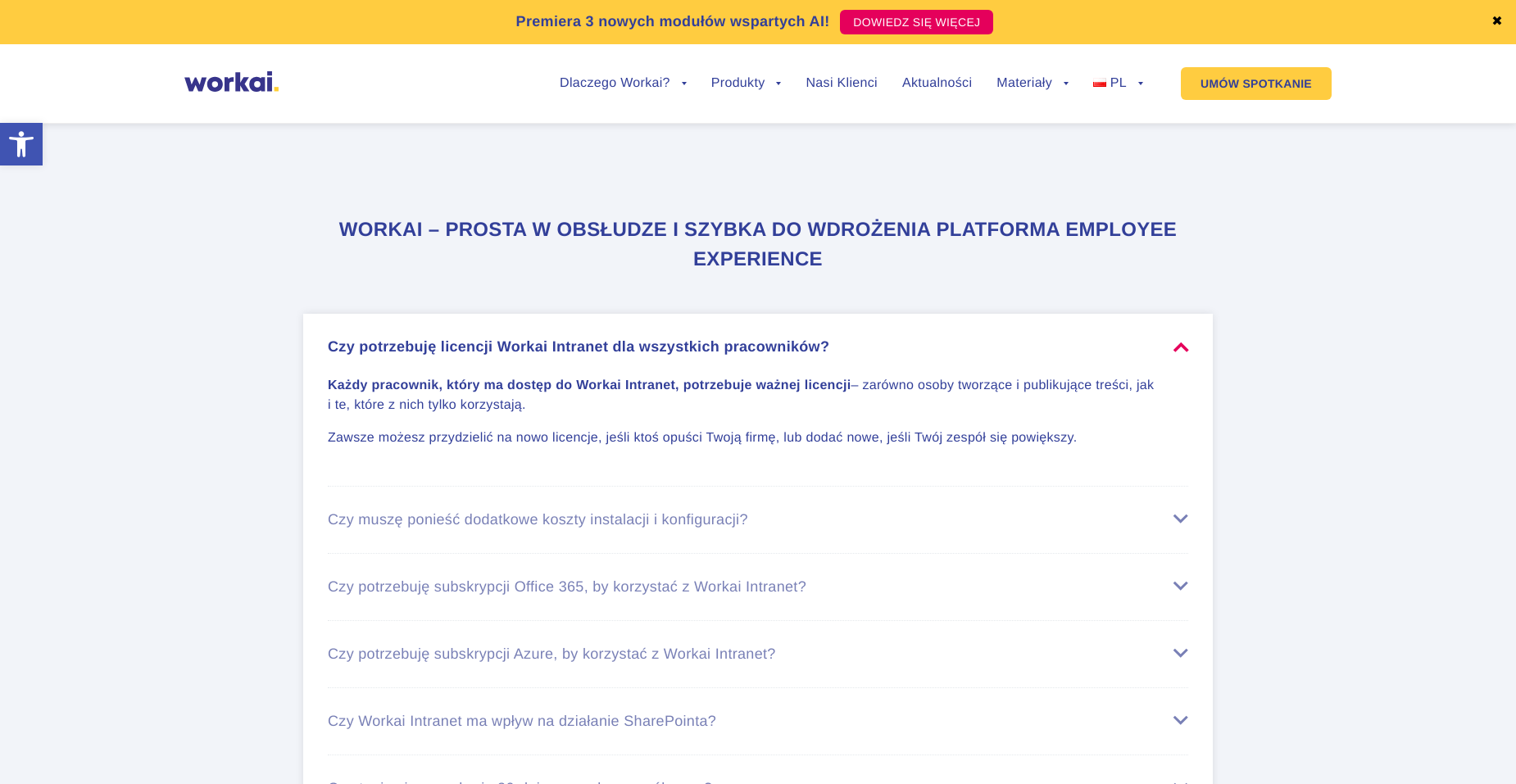
click at [135, 436] on section "Workai – prosta w obsłudze i szybka do wdrożenia Platforma Employee Experience …" at bounding box center [758, 559] width 1516 height 720
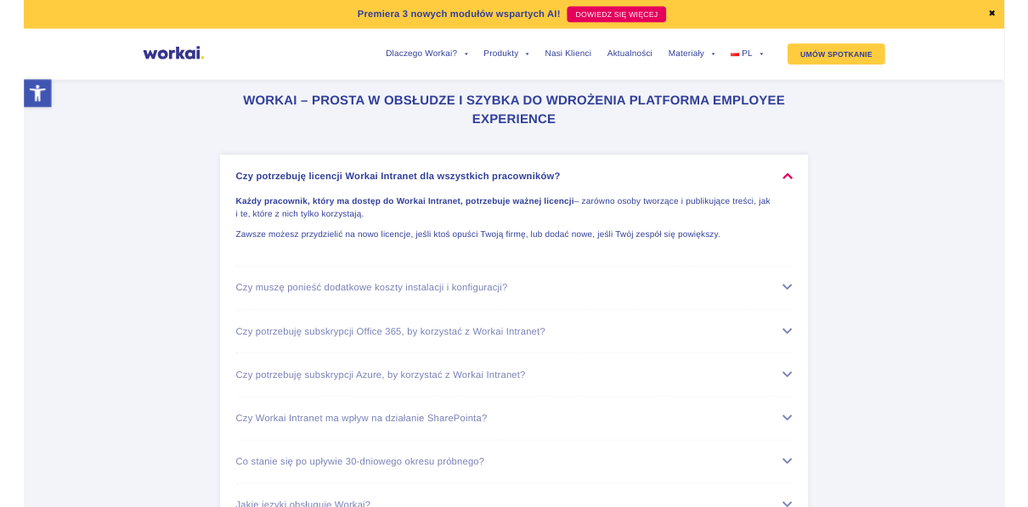
scroll to position [6884, 0]
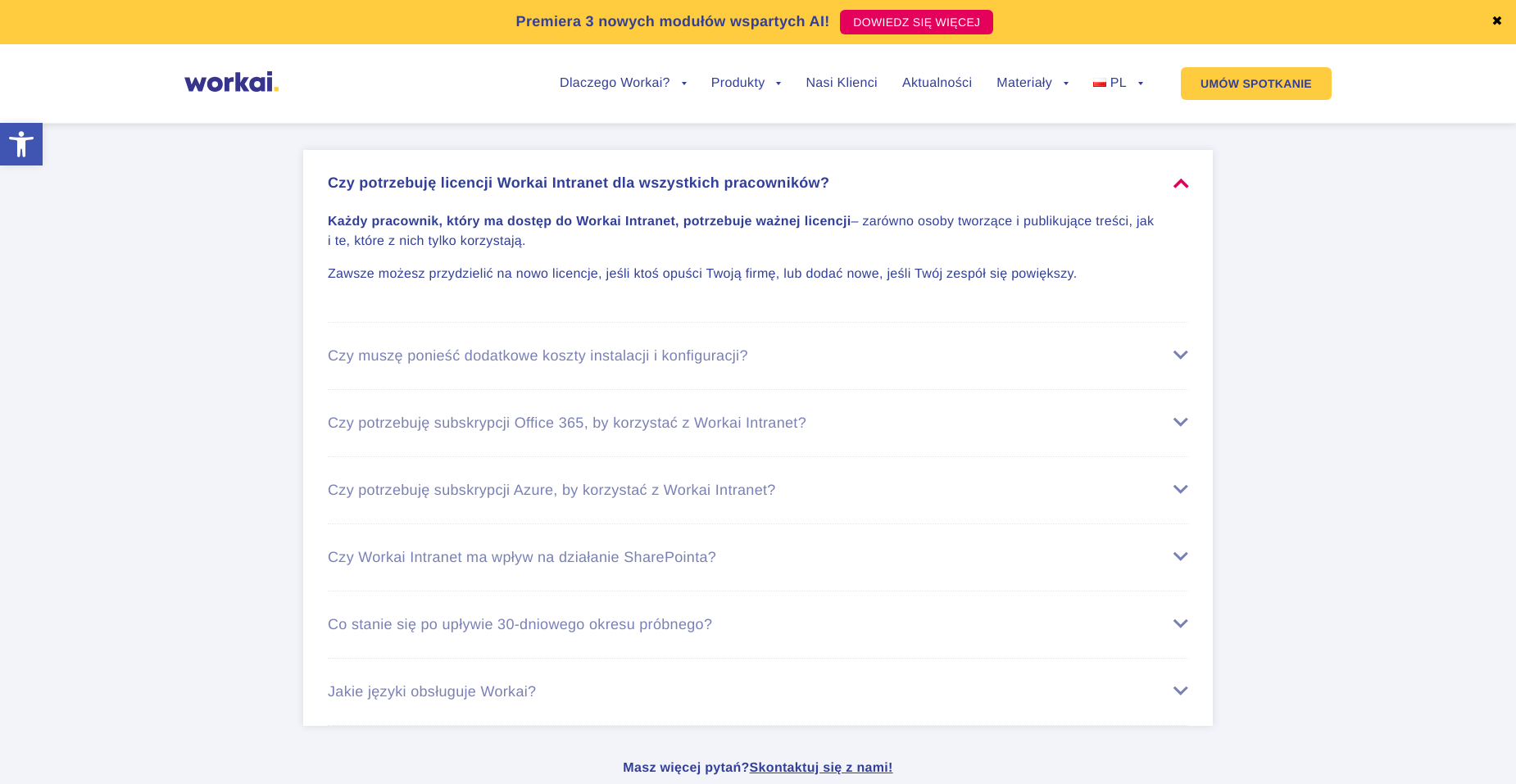
drag, startPoint x: 189, startPoint y: 483, endPoint x: 189, endPoint y: 462, distance: 21.0
click at [194, 484] on section "Workai – prosta w obsłudze i szybka do wdrożenia Platforma Employee Experience …" at bounding box center [758, 395] width 1516 height 720
click at [97, 581] on section "Workai – prosta w obsłudze i szybka do wdrożenia Platforma Employee Experience …" at bounding box center [758, 395] width 1516 height 720
